Goal: Use online tool/utility: Utilize a website feature to perform a specific function

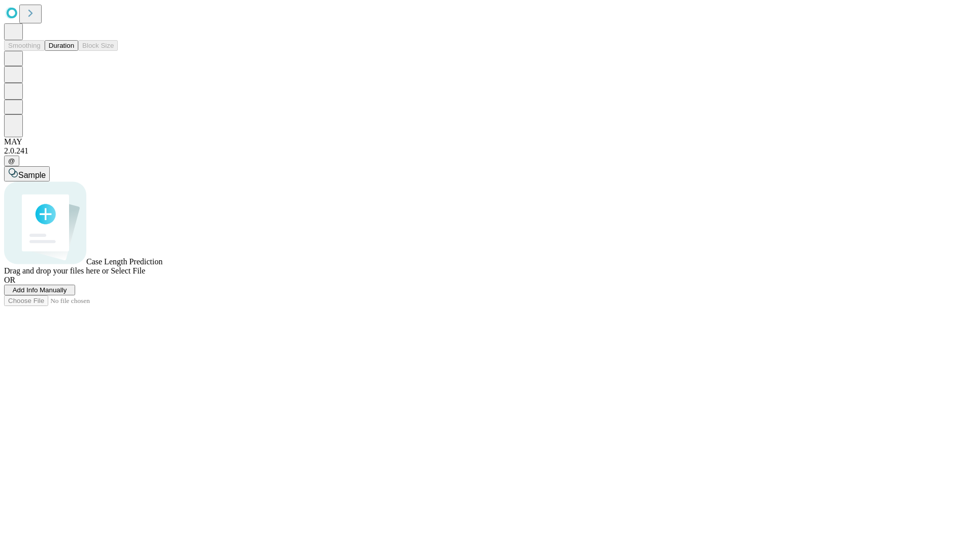
click at [74, 51] on button "Duration" at bounding box center [62, 45] width 34 height 11
click at [67, 294] on span "Add Info Manually" at bounding box center [40, 290] width 54 height 8
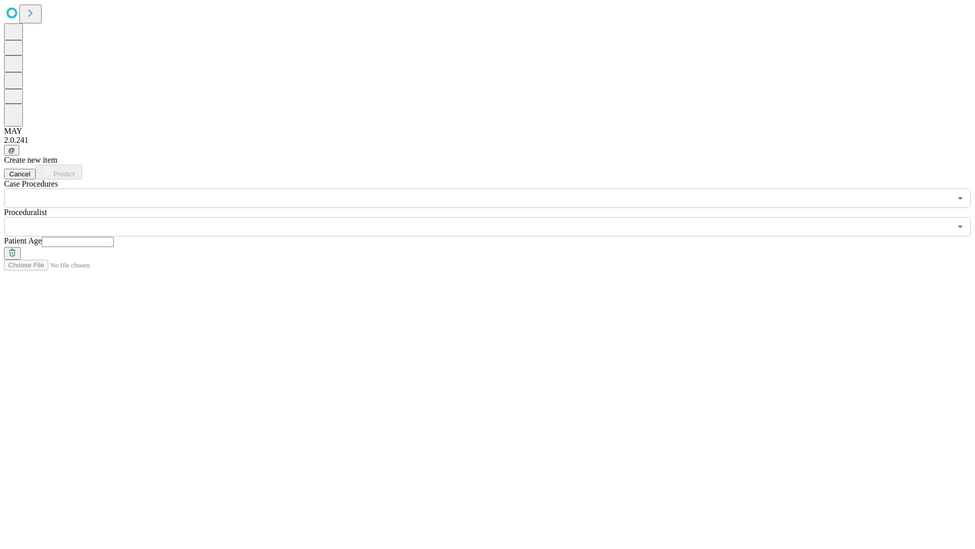
click at [114, 237] on input "text" at bounding box center [78, 242] width 72 height 10
type input "**"
click at [495, 217] on input "text" at bounding box center [477, 226] width 947 height 19
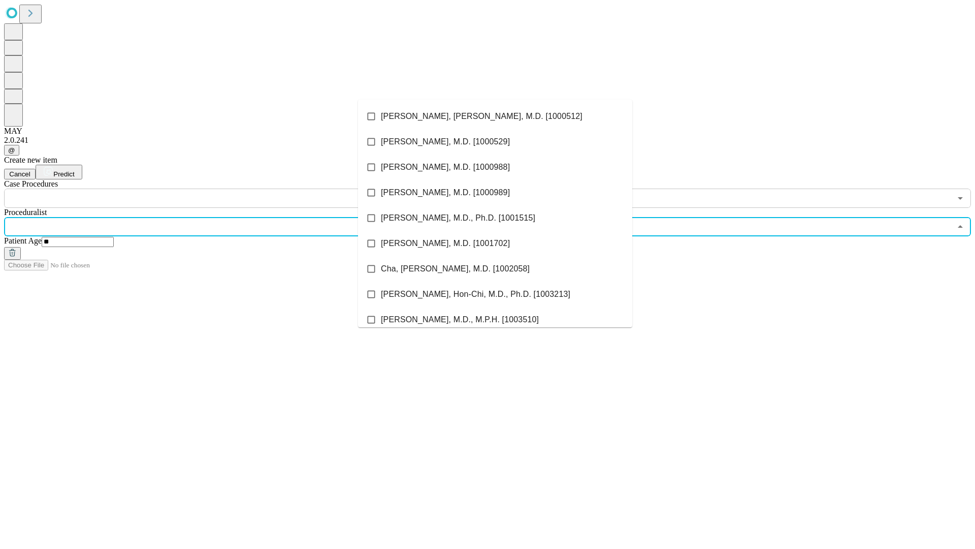
click at [495, 116] on li "[PERSON_NAME], [PERSON_NAME], M.D. [1000512]" at bounding box center [495, 116] width 274 height 25
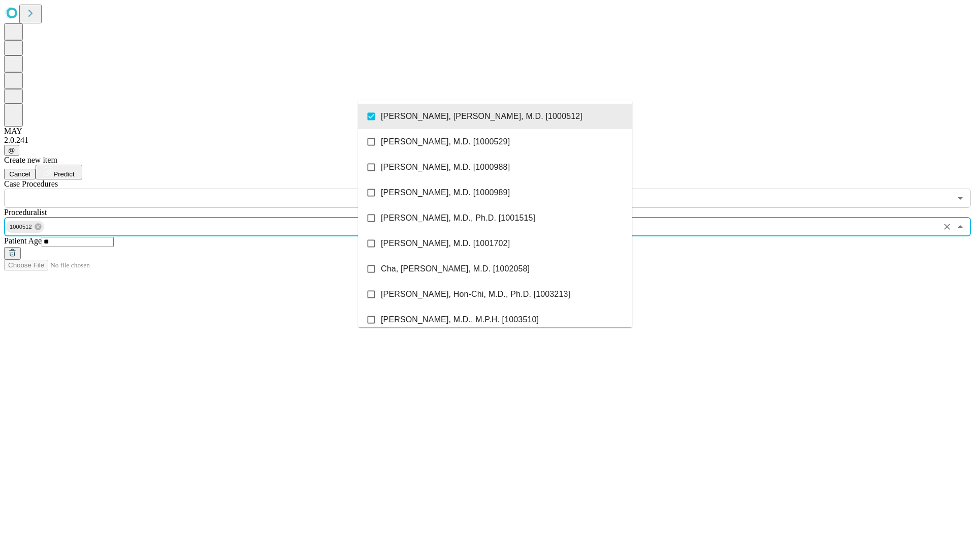
click at [213, 188] on input "text" at bounding box center [477, 197] width 947 height 19
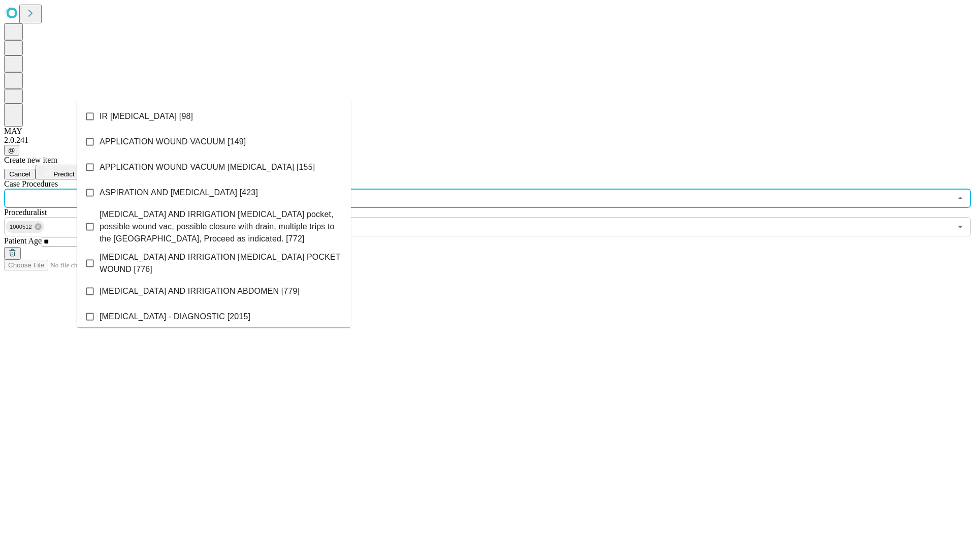
click at [214, 116] on li "IR [MEDICAL_DATA] [98]" at bounding box center [214, 116] width 274 height 25
click at [74, 170] on span "Predict" at bounding box center [63, 174] width 21 height 8
